Goal: Information Seeking & Learning: Learn about a topic

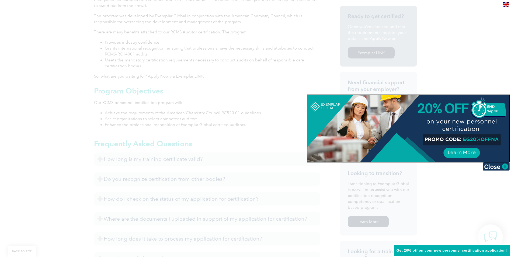
scroll to position [54, 0]
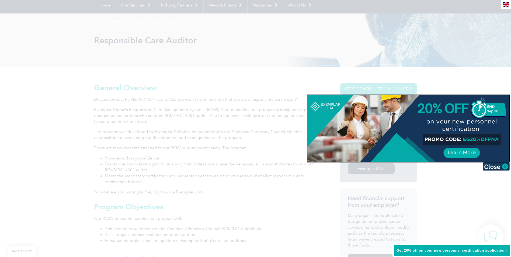
click at [501, 166] on img at bounding box center [496, 166] width 27 height 8
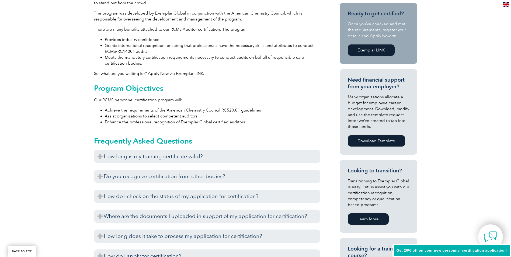
scroll to position [188, 0]
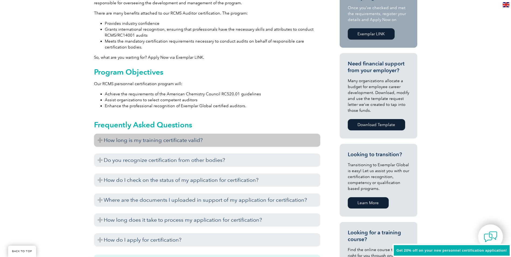
click at [99, 139] on h3 "How long is my training certificate valid?" at bounding box center [207, 140] width 226 height 13
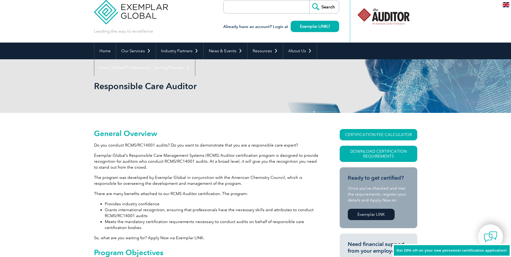
scroll to position [0, 0]
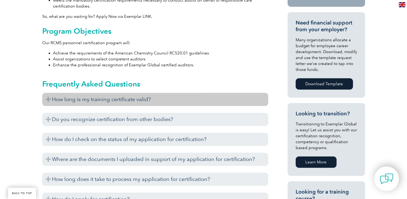
scroll to position [242, 0]
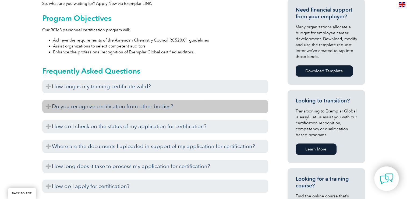
click at [53, 109] on h3 "Do you recognize certification from other bodies?" at bounding box center [155, 106] width 226 height 13
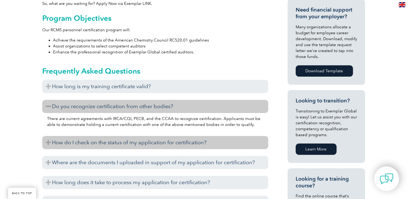
click at [93, 145] on h3 "How do I check on the status of my application for certification?" at bounding box center [155, 142] width 226 height 13
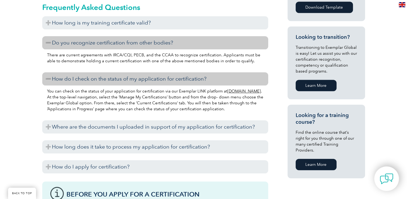
scroll to position [323, 0]
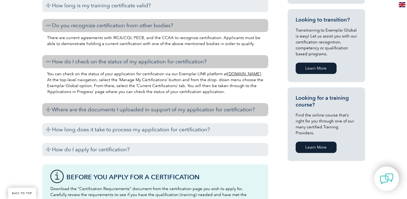
click at [66, 113] on h3 "Where are the documents I uploaded in support of my application for certificati…" at bounding box center [155, 109] width 226 height 13
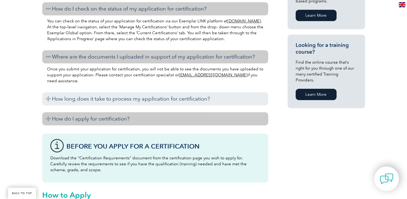
scroll to position [377, 0]
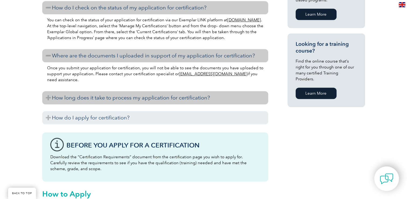
click at [84, 99] on h3 "How long does it take to process my application for certification?" at bounding box center [155, 97] width 226 height 13
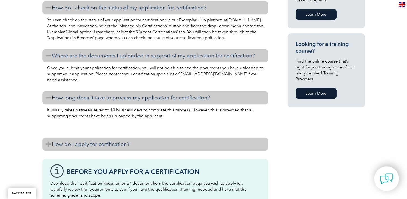
click at [70, 142] on h3 "How do I apply for certification?" at bounding box center [155, 143] width 226 height 13
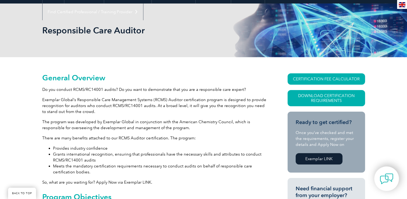
scroll to position [0, 0]
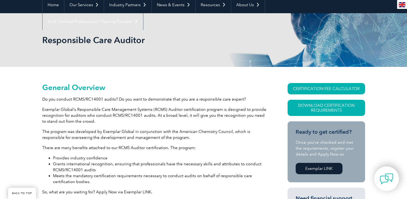
scroll to position [54, 0]
